Goal: Register for event/course

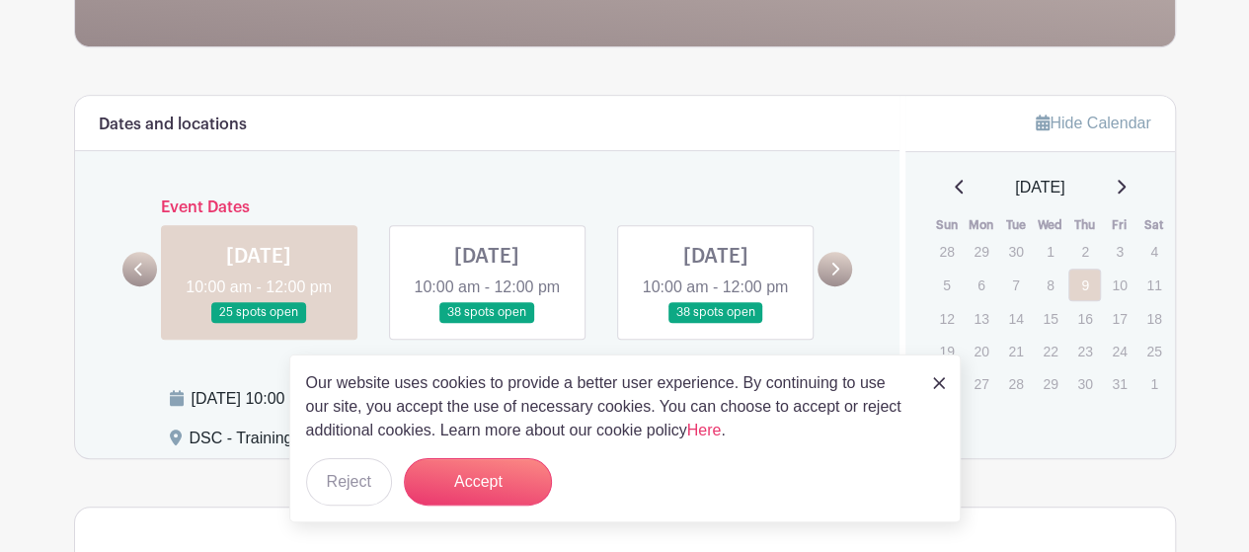
scroll to position [476, 0]
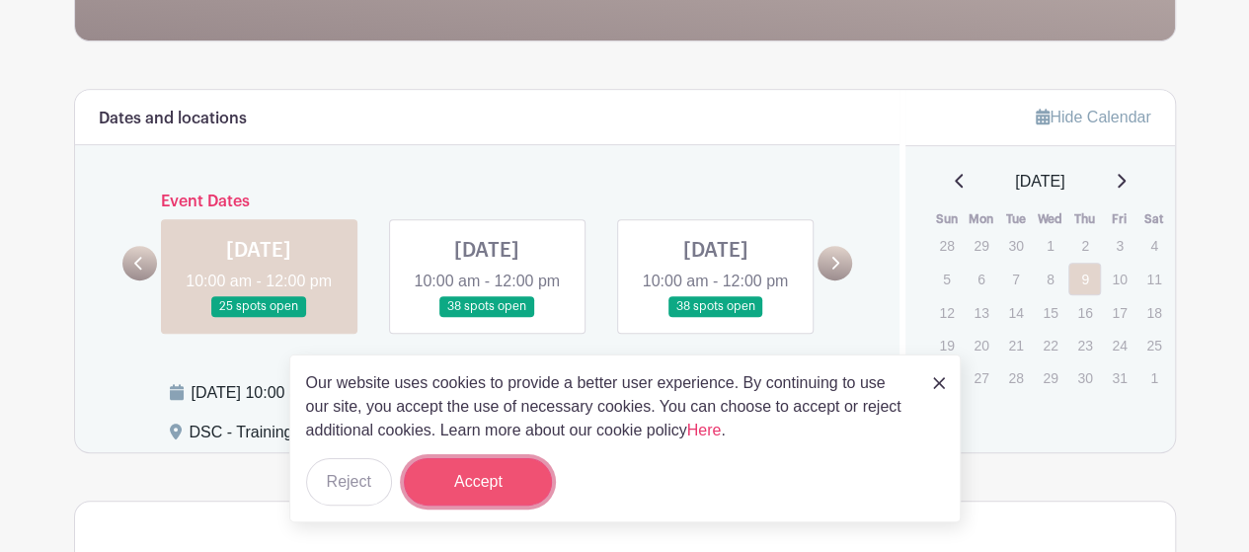
click at [519, 483] on button "Accept" at bounding box center [478, 481] width 148 height 47
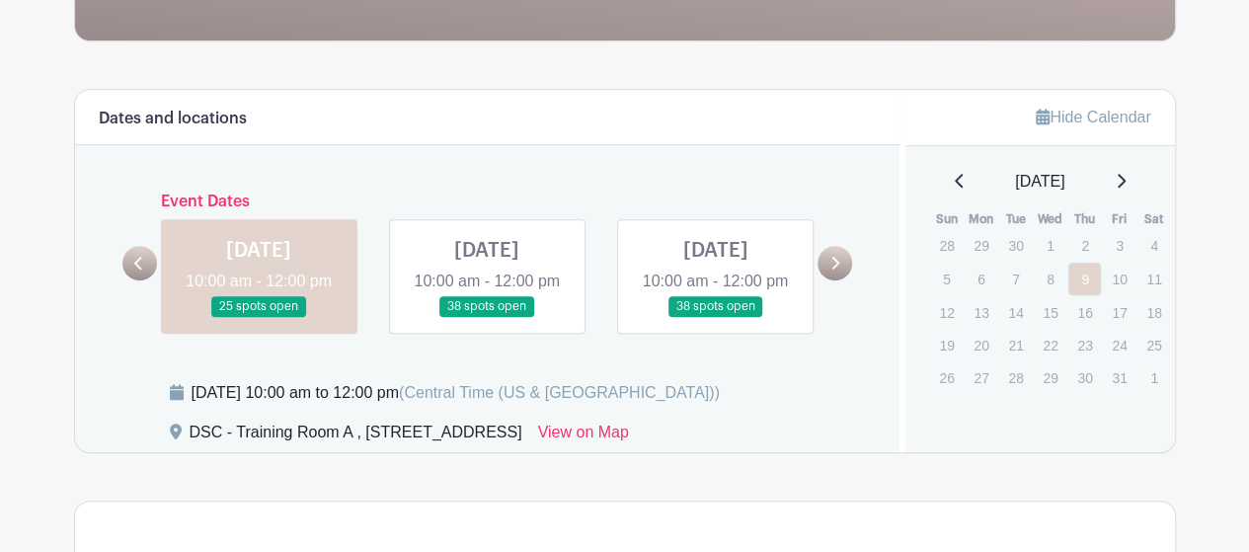
click at [259, 317] on link at bounding box center [259, 317] width 0 height 0
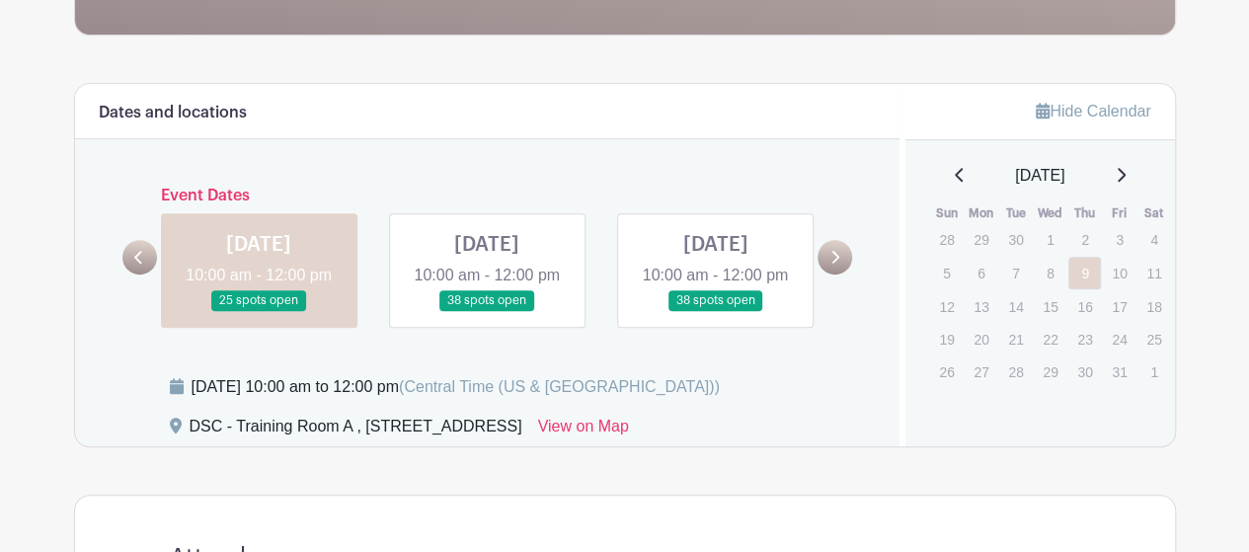
scroll to position [480, 0]
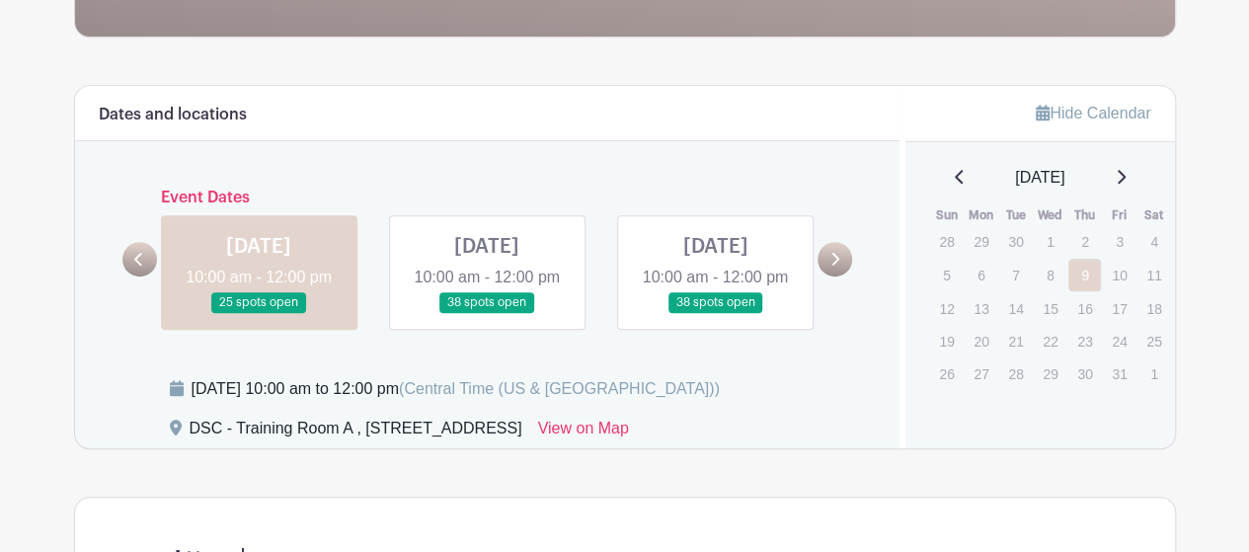
click at [487, 313] on link at bounding box center [487, 313] width 0 height 0
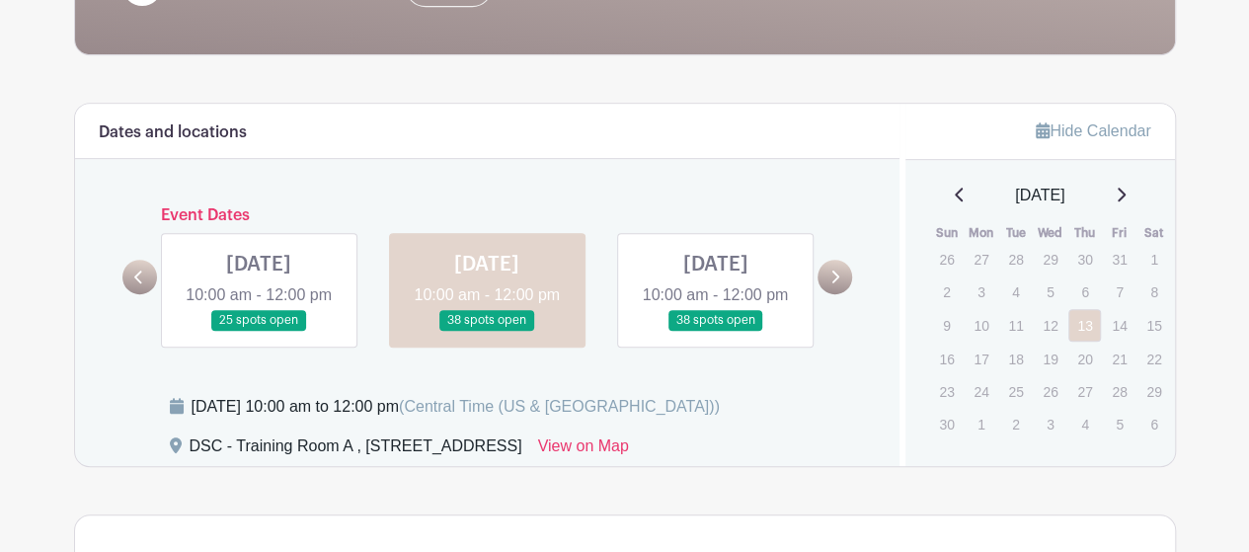
scroll to position [415, 0]
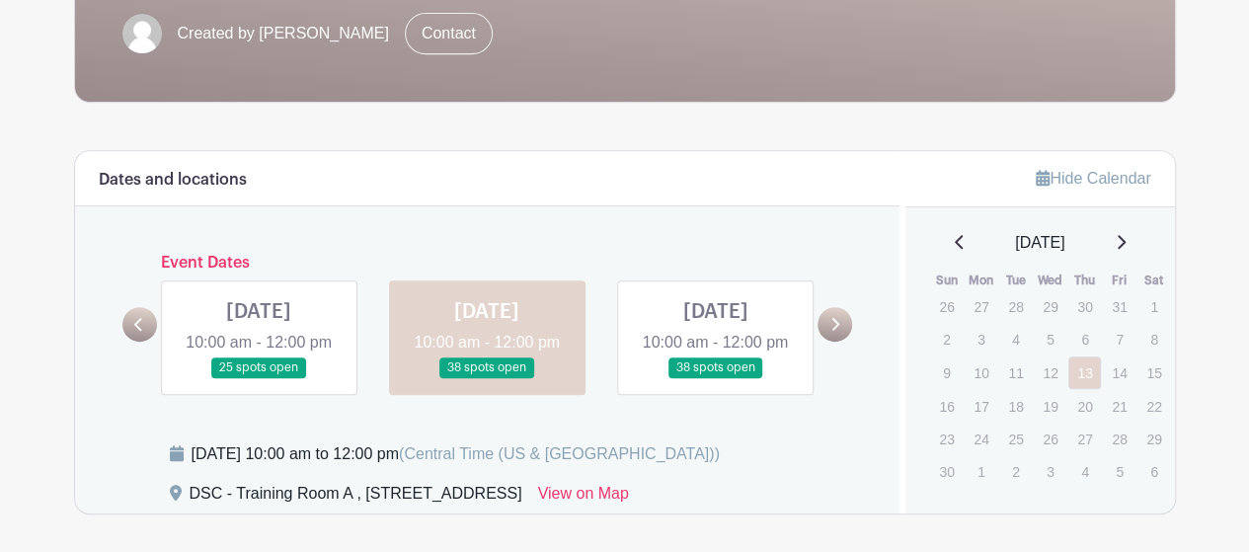
click at [715, 378] on link at bounding box center [715, 378] width 0 height 0
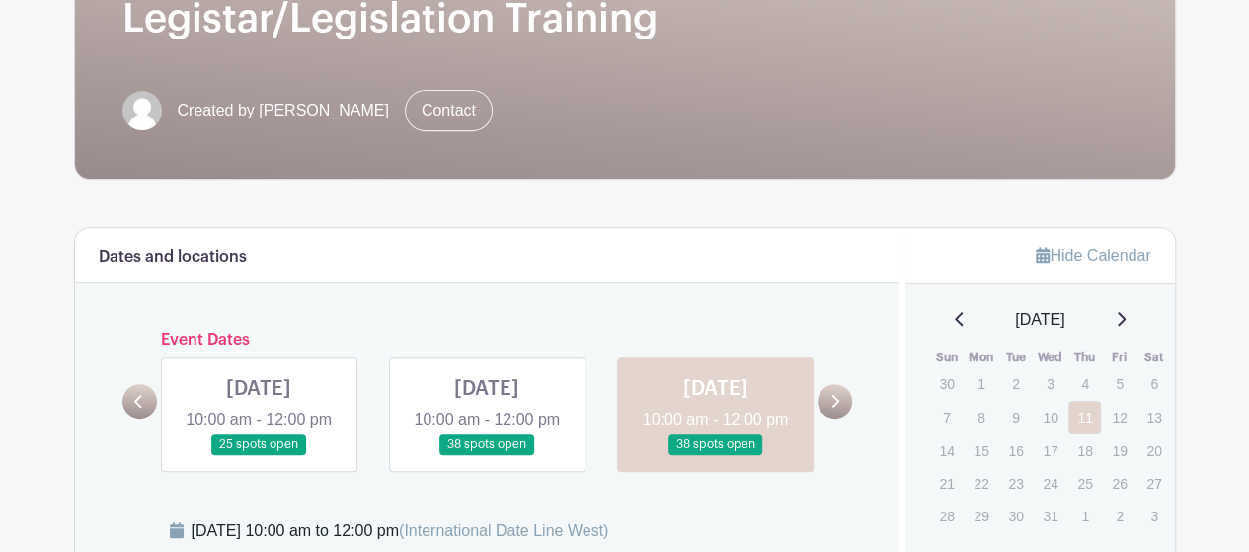
scroll to position [344, 0]
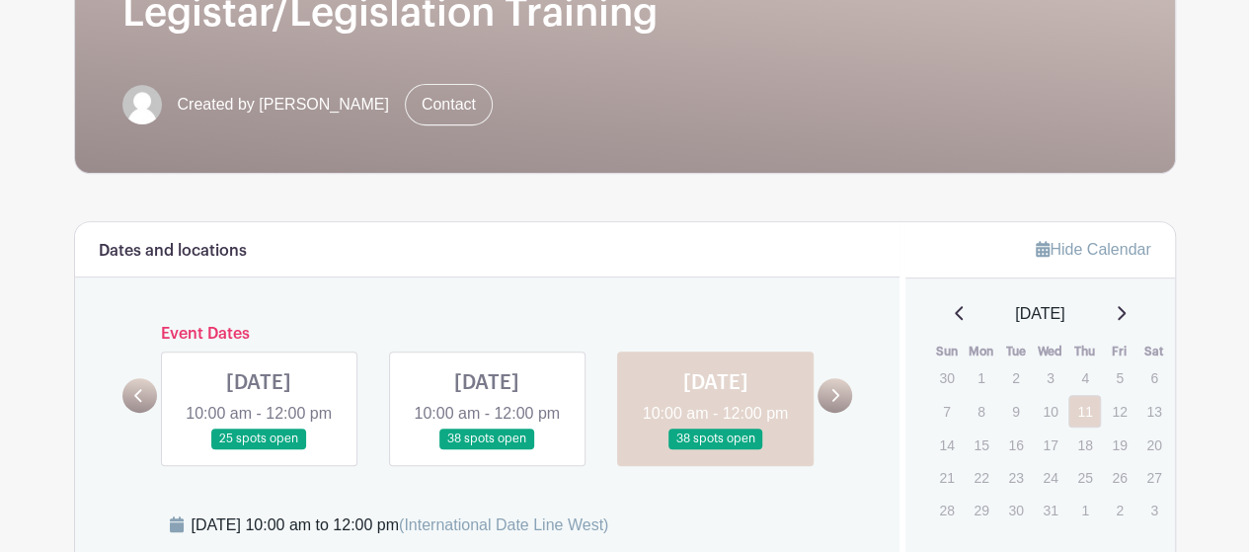
click at [259, 449] on link at bounding box center [259, 449] width 0 height 0
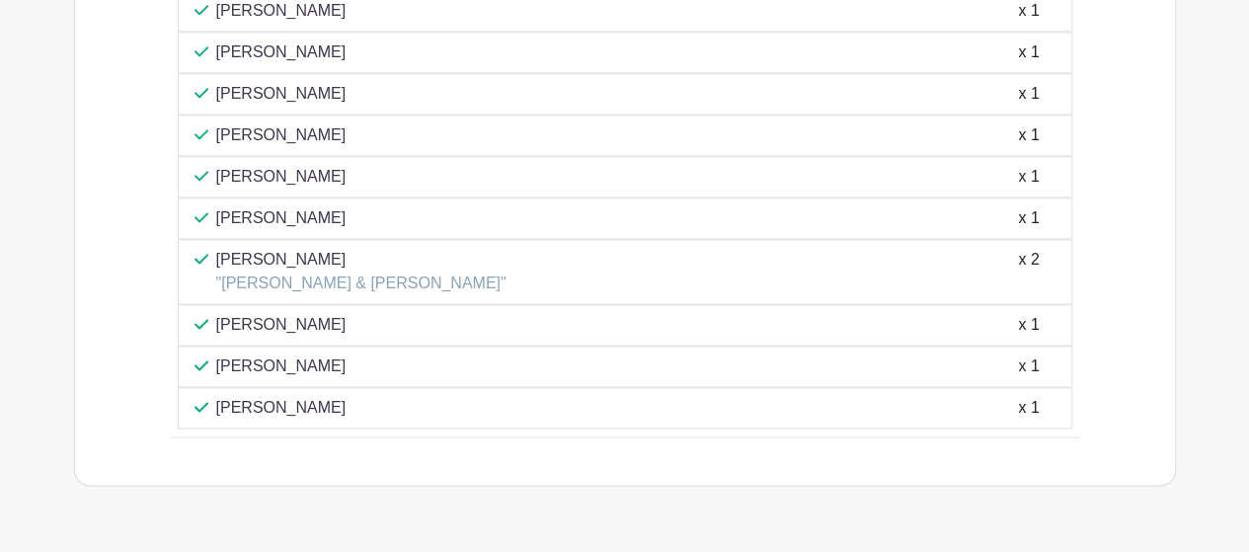
scroll to position [1311, 0]
